Goal: Go to known website: Access a specific website the user already knows

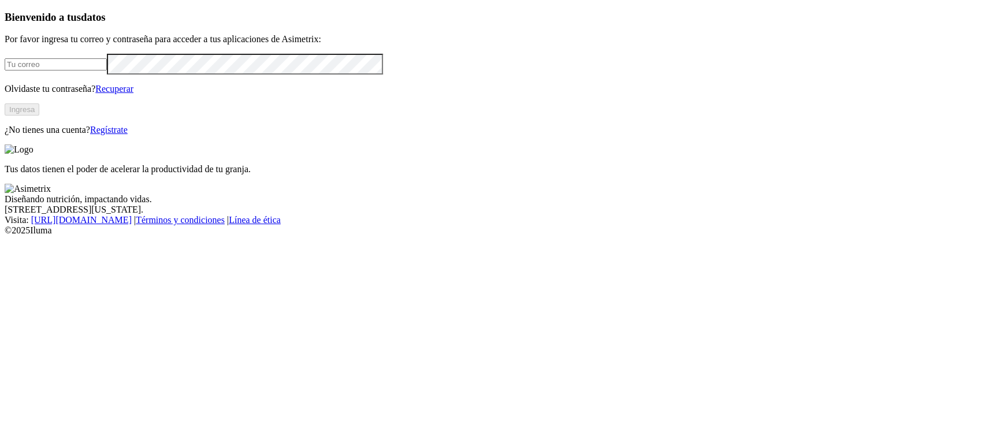
type input "[PERSON_NAME][EMAIL_ADDRESS][PERSON_NAME][DOMAIN_NAME]"
click at [39, 115] on button "Ingresa" at bounding box center [22, 109] width 35 height 12
